Goal: Transaction & Acquisition: Obtain resource

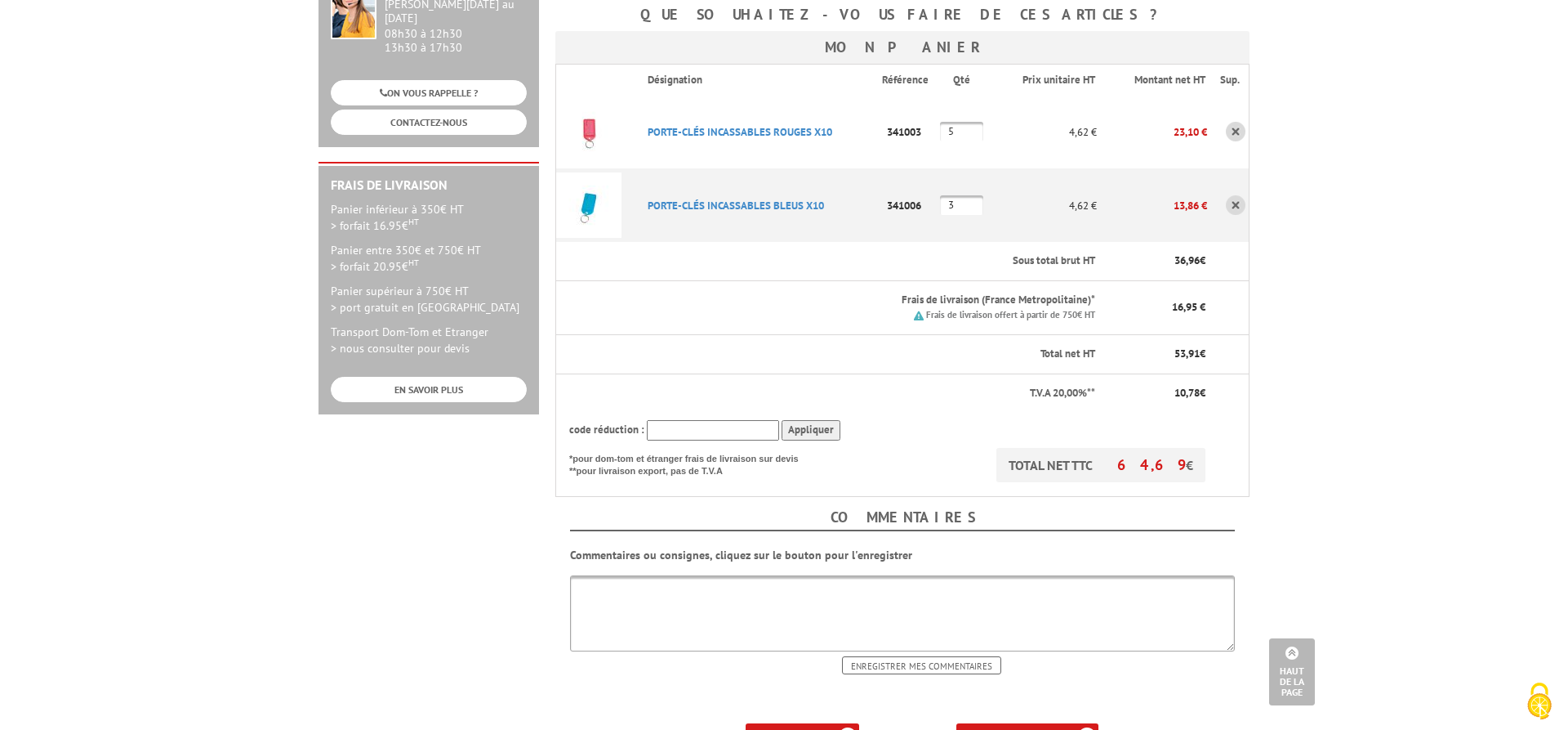
scroll to position [500, 0]
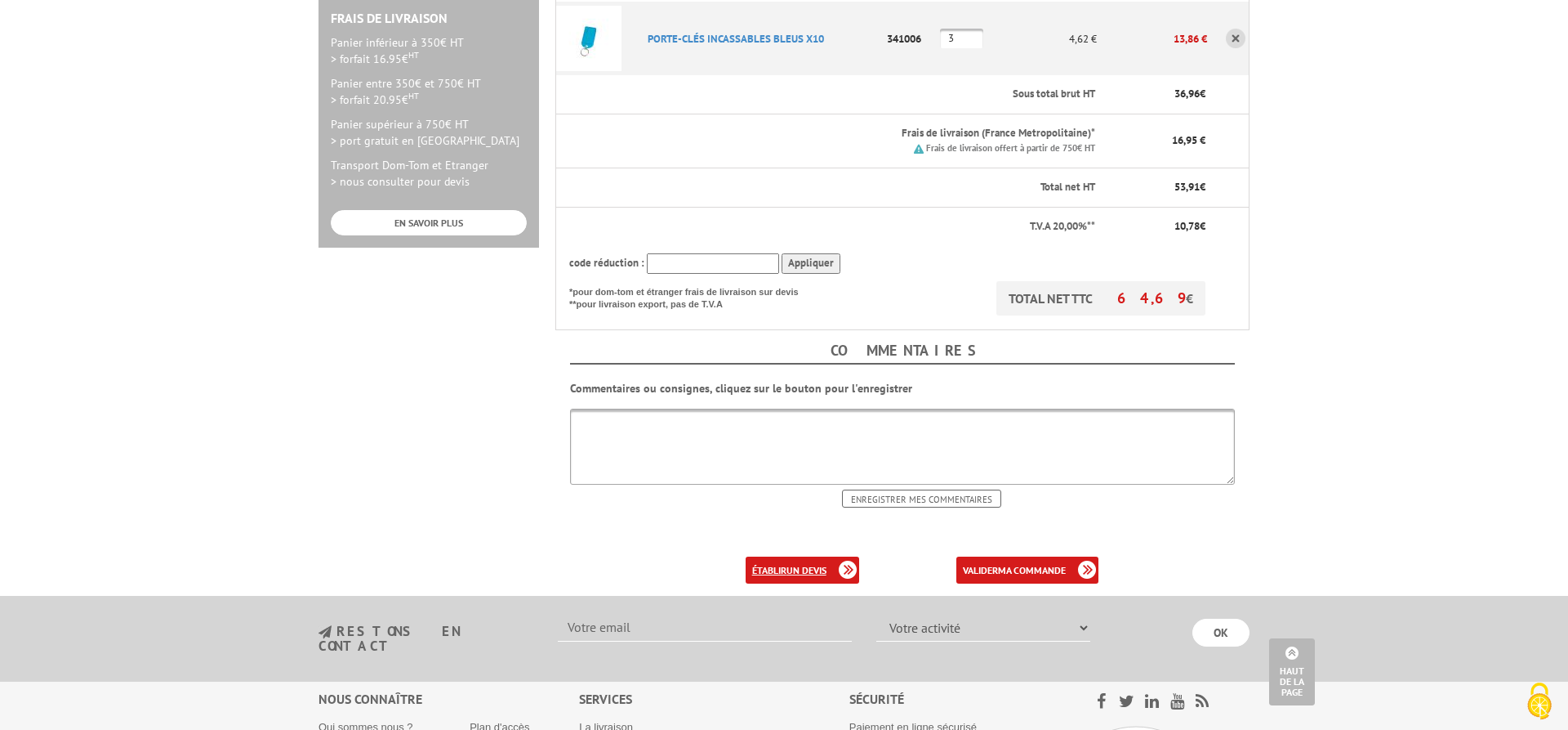
click at [819, 564] on b "un devis" at bounding box center [805, 569] width 40 height 13
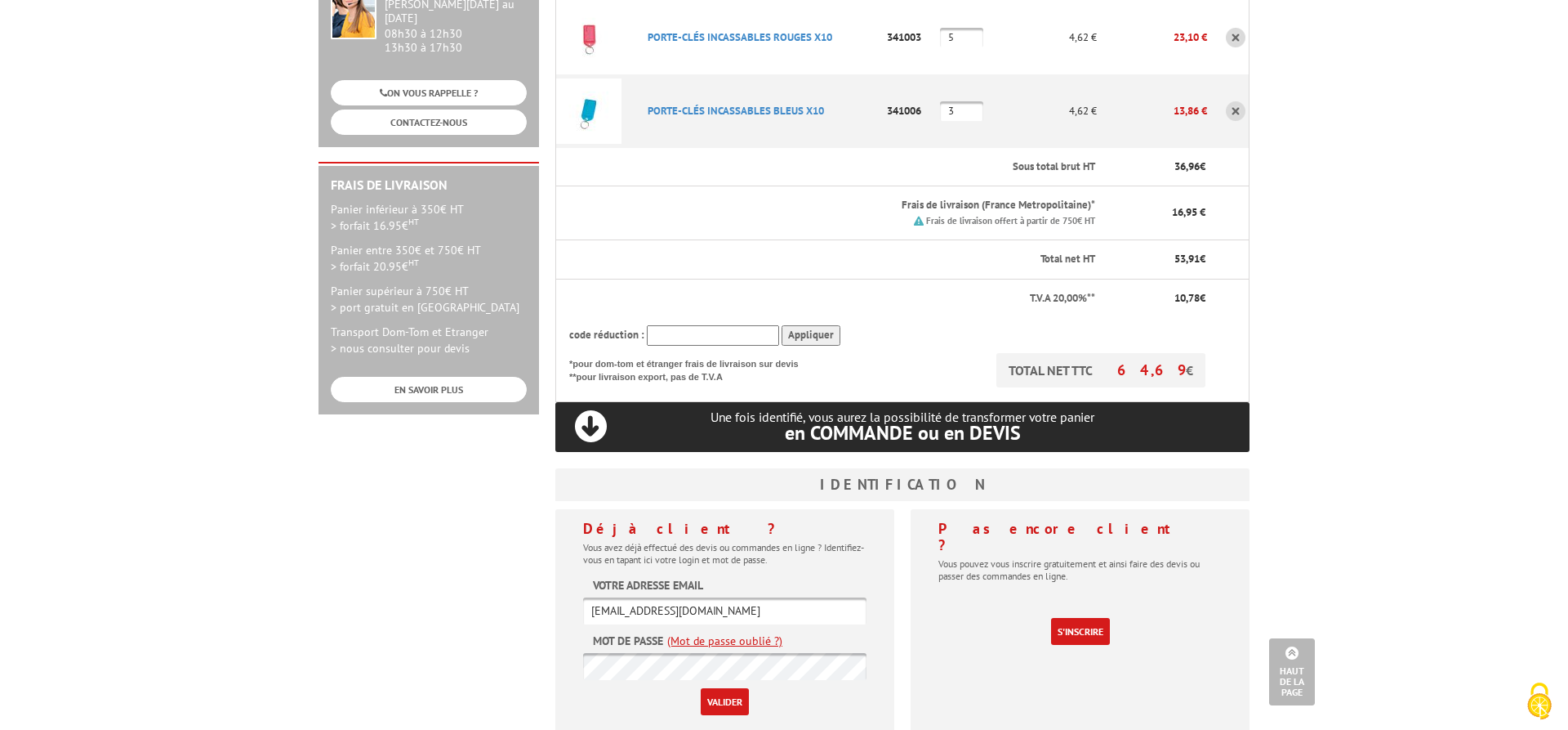
scroll to position [417, 0]
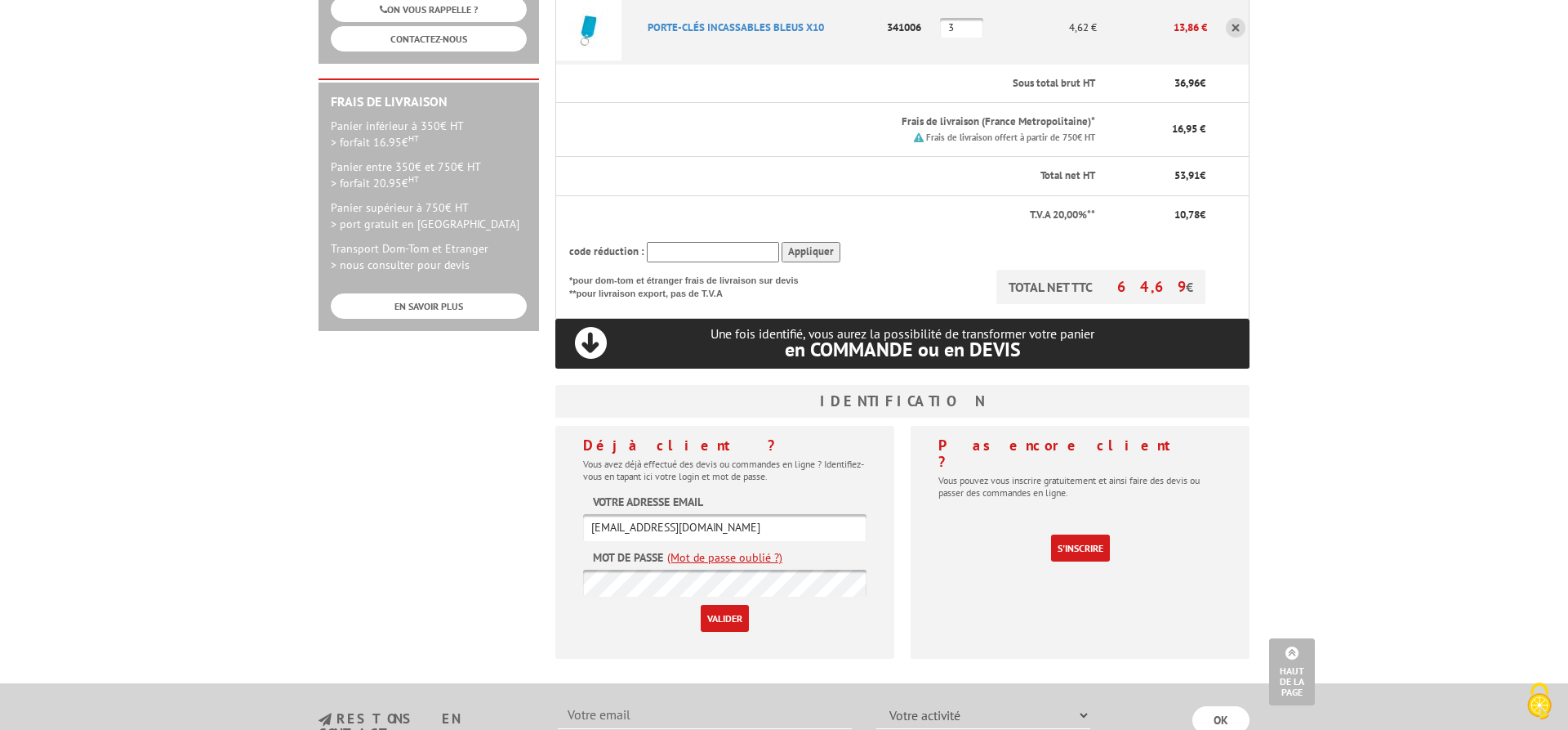
click at [740, 604] on input "Valider" at bounding box center [725, 618] width 49 height 27
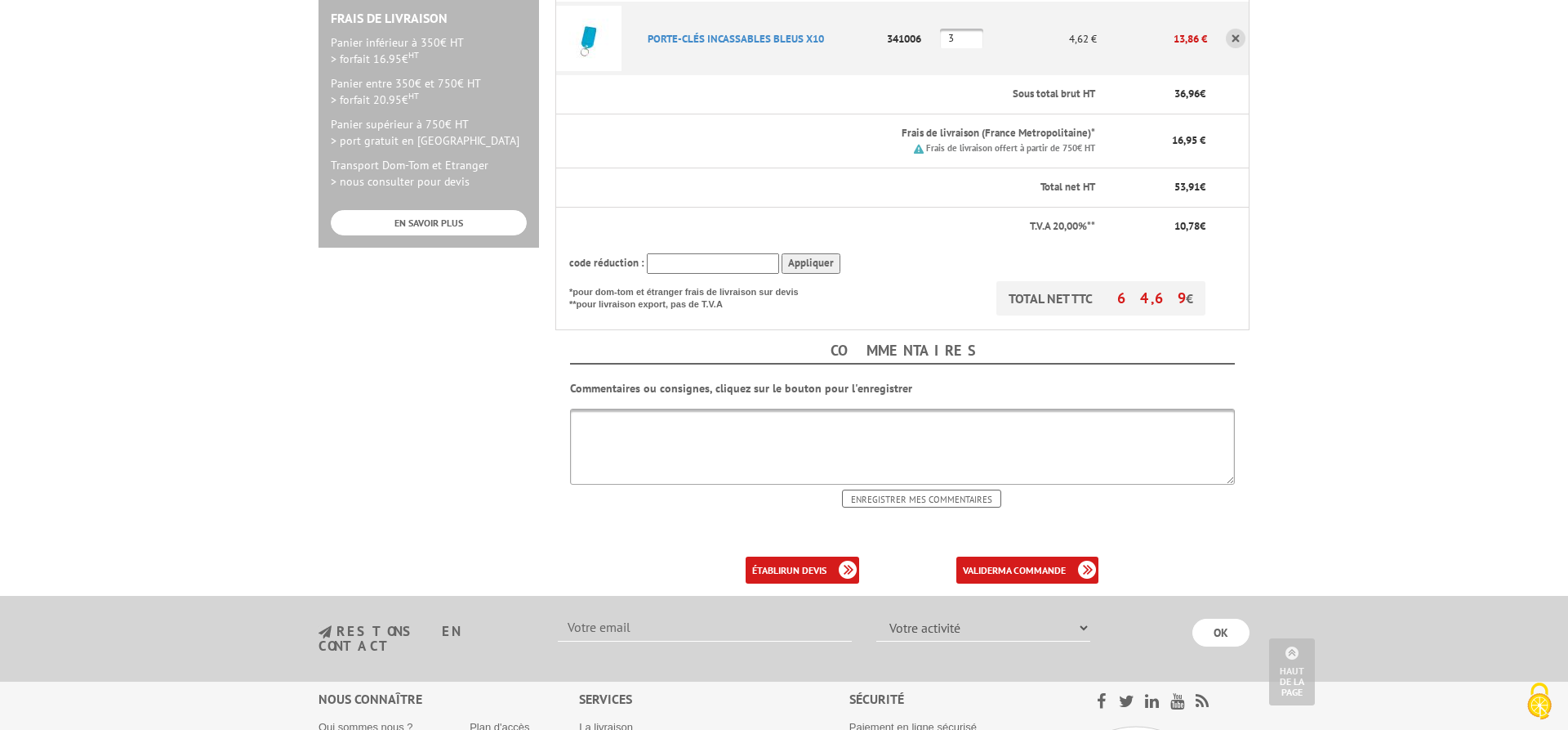
scroll to position [667, 0]
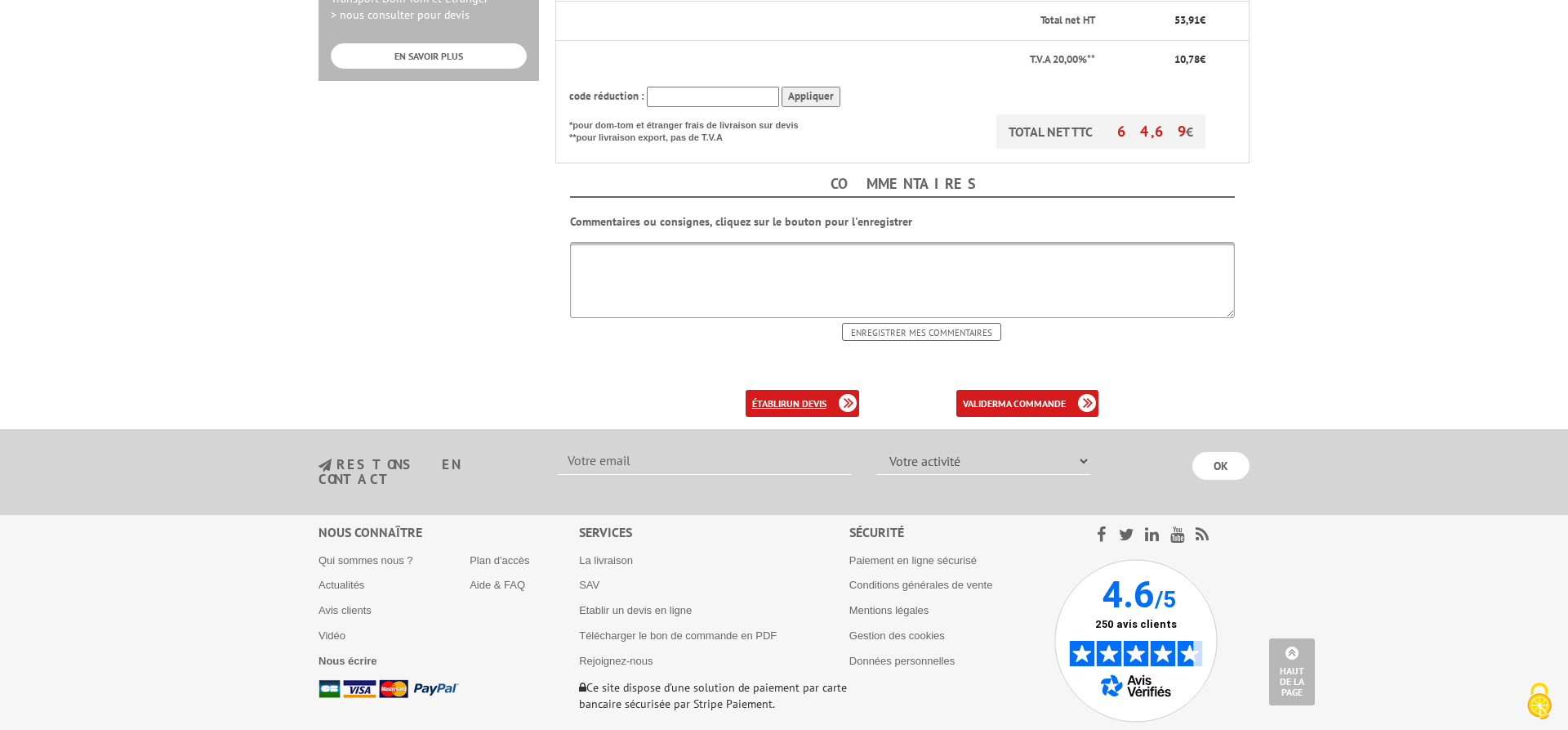
drag, startPoint x: 810, startPoint y: 362, endPoint x: 825, endPoint y: 369, distance: 16.6
click at [811, 389] on link "établir un devis" at bounding box center [802, 403] width 114 height 27
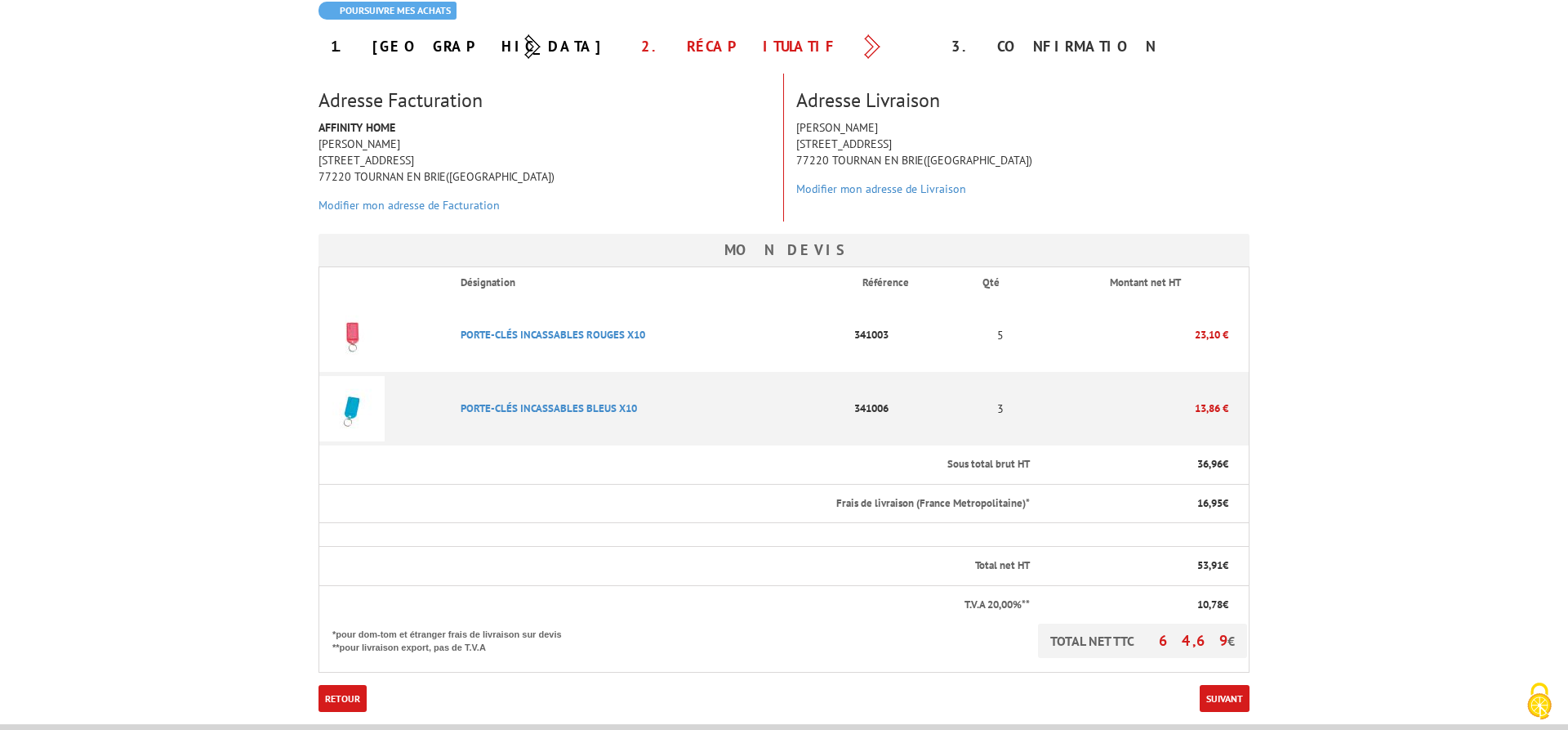
scroll to position [417, 0]
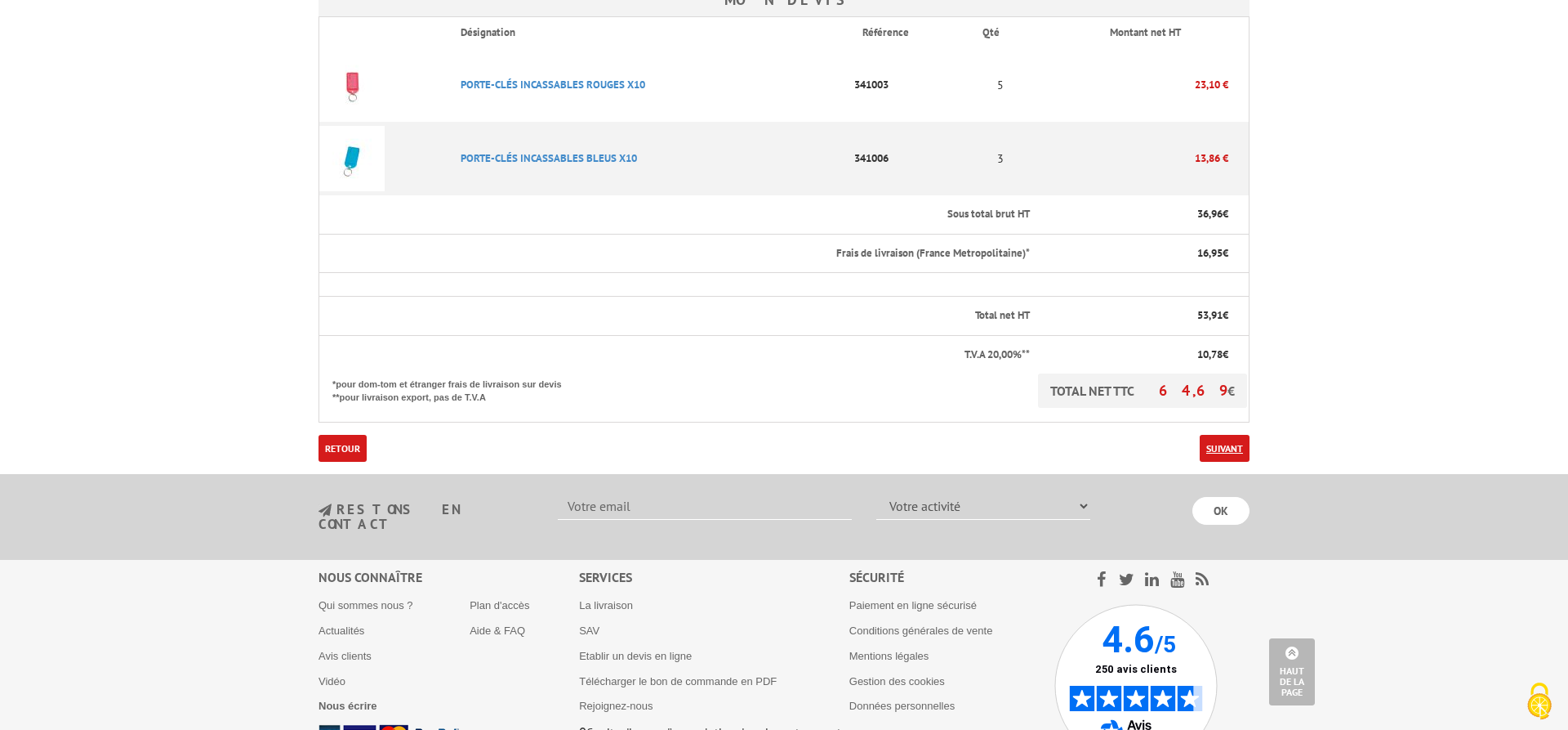
click at [1218, 454] on link "Suivant" at bounding box center [1224, 449] width 50 height 27
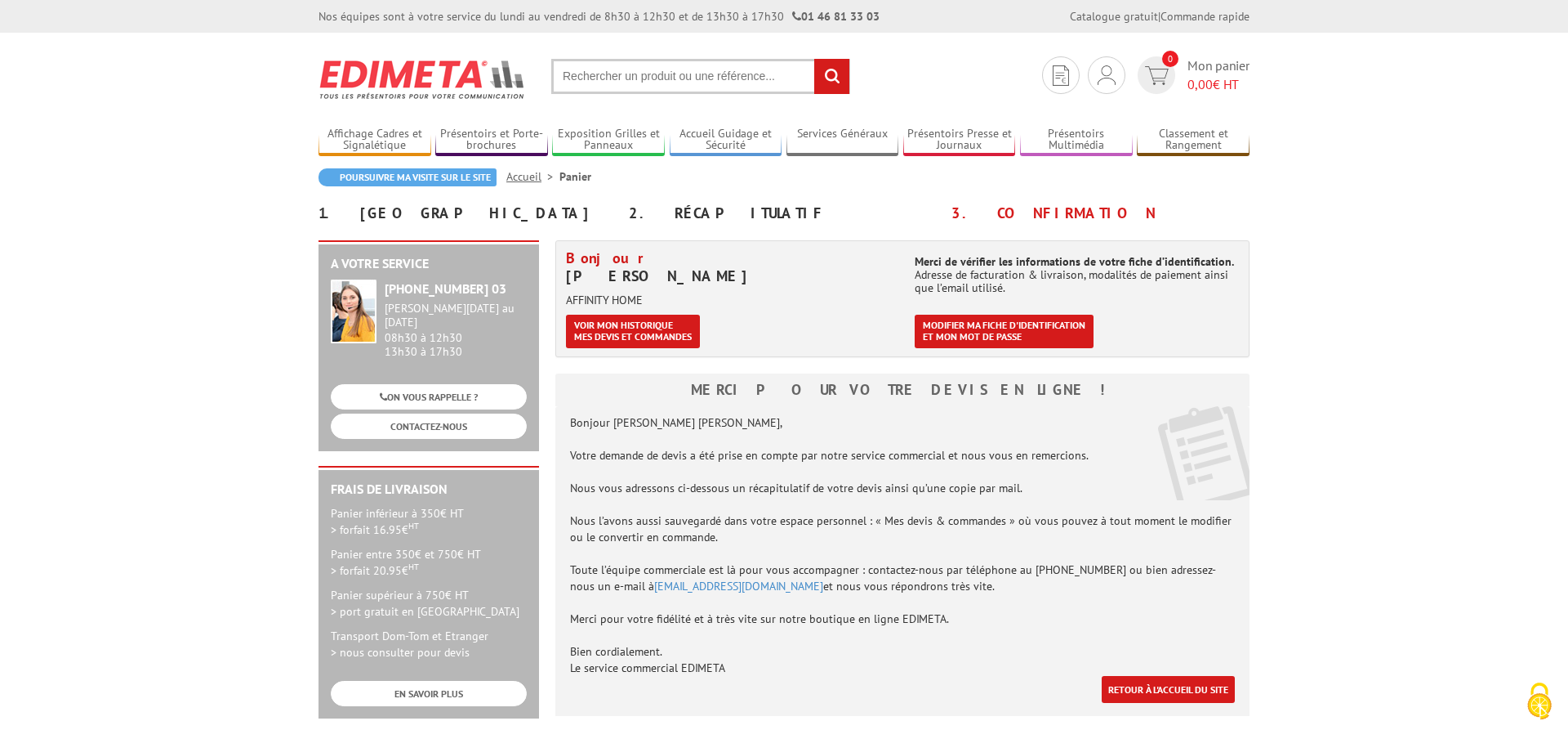
scroll to position [166, 0]
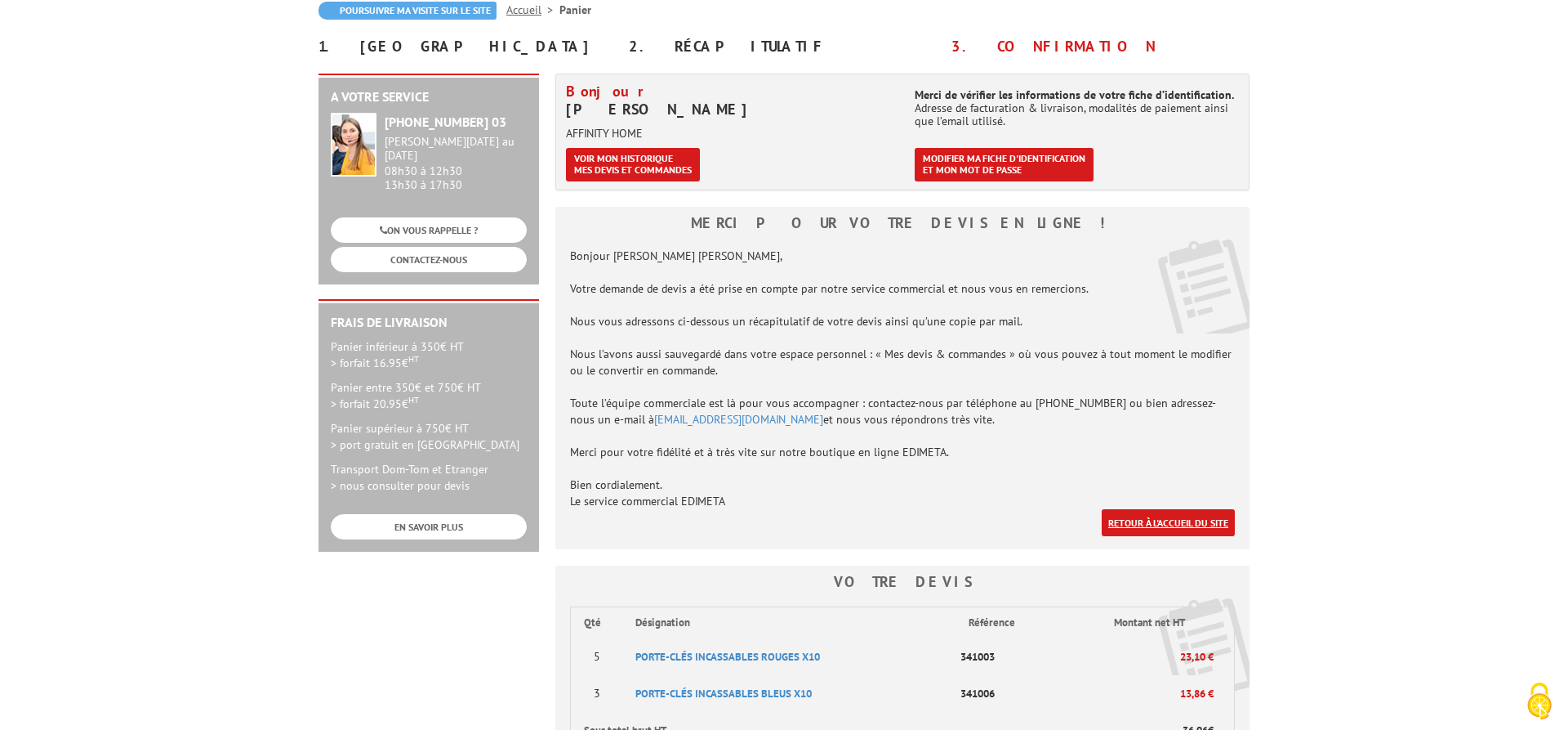
click at [1211, 527] on link "Retour à l'accueil du site" at bounding box center [1167, 523] width 133 height 27
